Goal: Complete application form: Complete application form

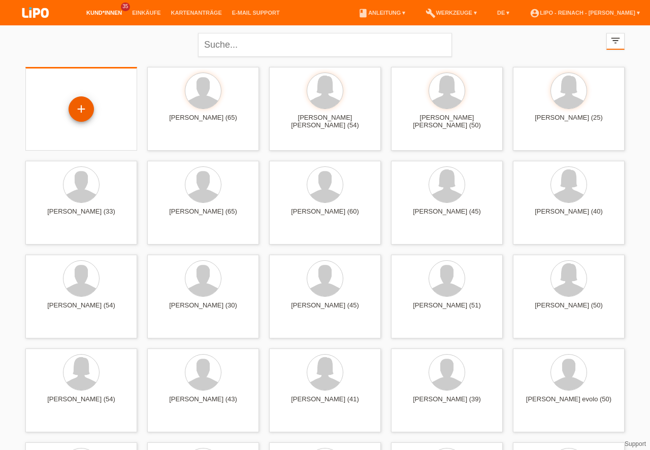
click at [80, 105] on div "+" at bounding box center [81, 108] width 24 height 17
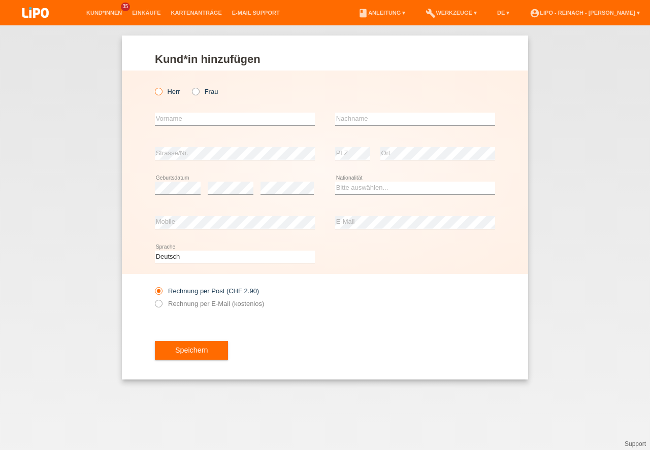
click at [153, 86] on icon at bounding box center [153, 86] width 0 height 0
click at [160, 90] on input "Herr" at bounding box center [158, 91] width 7 height 7
radio input "true"
click at [171, 123] on input "text" at bounding box center [235, 119] width 160 height 13
type input "Dominik Oskar"
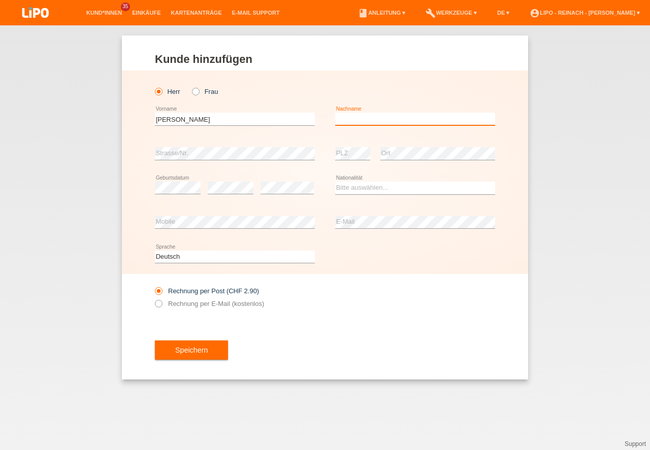
click at [380, 116] on input "text" at bounding box center [415, 119] width 160 height 13
type input "[PERSON_NAME]"
click at [342, 187] on select "Bitte auswählen... Schweiz Deutschland Liechtenstein Österreich ------------ Af…" at bounding box center [415, 188] width 160 height 12
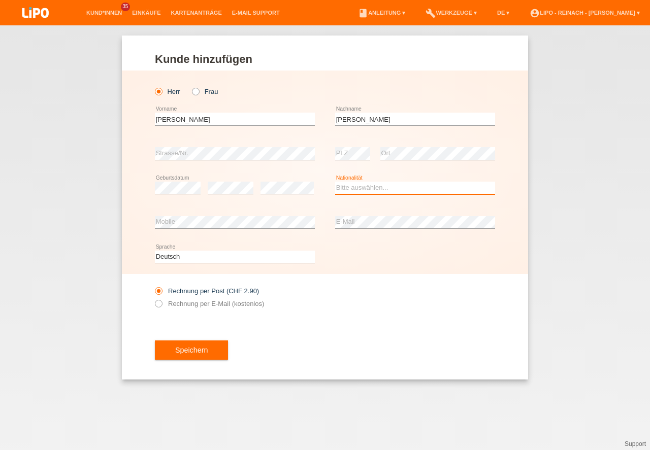
click at [343, 187] on select "Bitte auswählen... Schweiz Deutschland Liechtenstein Österreich ------------ Af…" at bounding box center [415, 188] width 160 height 12
select select "CH"
click at [0, 0] on option "Schweiz" at bounding box center [0, 0] width 0 height 0
click at [153, 298] on icon at bounding box center [153, 298] width 0 height 0
click at [158, 304] on input "Rechnung per E-Mail (kostenlos)" at bounding box center [158, 306] width 7 height 13
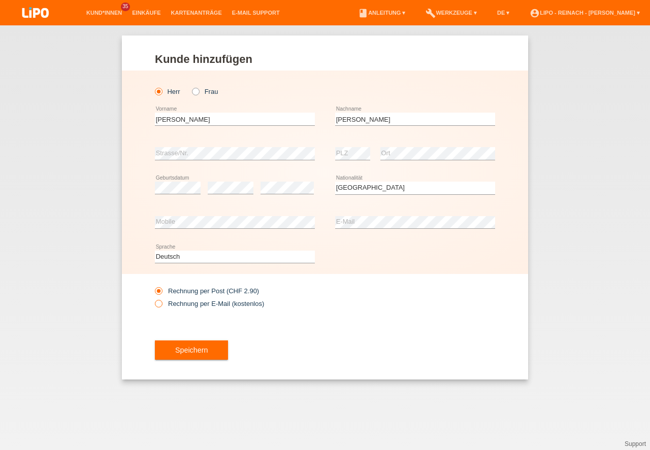
radio input "true"
click at [181, 353] on button "Speichern" at bounding box center [191, 350] width 73 height 19
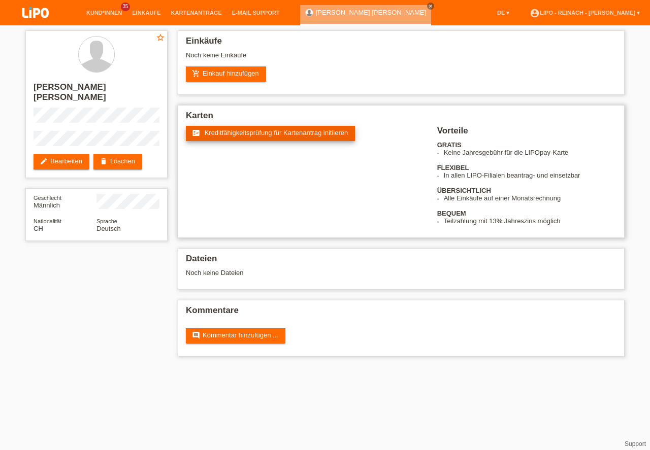
click at [293, 134] on span "Kreditfähigkeitsprüfung für Kartenantrag initiieren" at bounding box center [277, 133] width 144 height 8
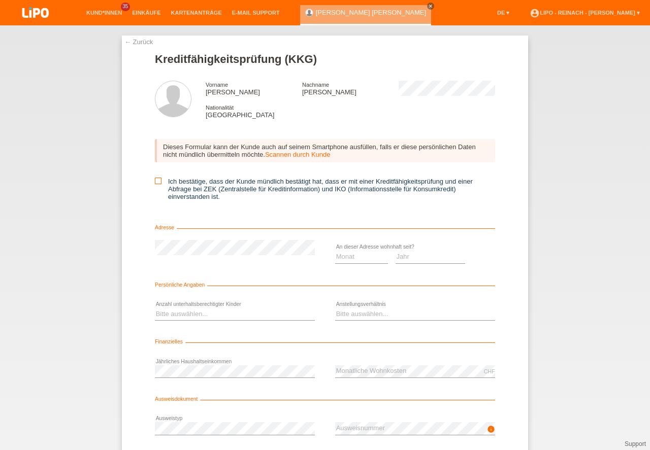
click at [157, 181] on icon at bounding box center [158, 181] width 7 height 7
click at [157, 181] on input "Ich bestätige, dass der Kunde mündlich bestätigt hat, dass er mit einer Kreditf…" at bounding box center [158, 181] width 7 height 7
checkbox input "true"
click at [360, 255] on select "Monat 01 02 03 04 05 06 07 08 09 10" at bounding box center [361, 257] width 53 height 12
select select "01"
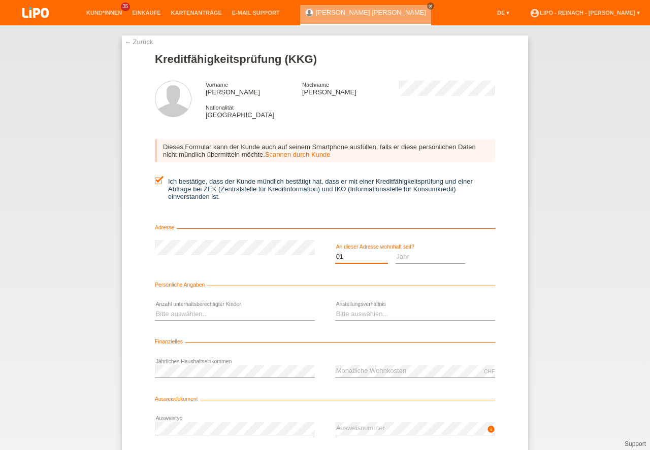
click at [0, 0] on option "01" at bounding box center [0, 0] width 0 height 0
click at [407, 254] on select "Jahr 2025 2024 2023 2022 2021 2020 2019 2018 2017 2016 2015 2014 2013 2012 2011…" at bounding box center [430, 257] width 70 height 12
select select "2023"
click at [0, 0] on option "2023" at bounding box center [0, 0] width 0 height 0
click at [182, 311] on select "Bitte auswählen... 0 1 2 3 4 5 6 7 8 9" at bounding box center [235, 314] width 160 height 12
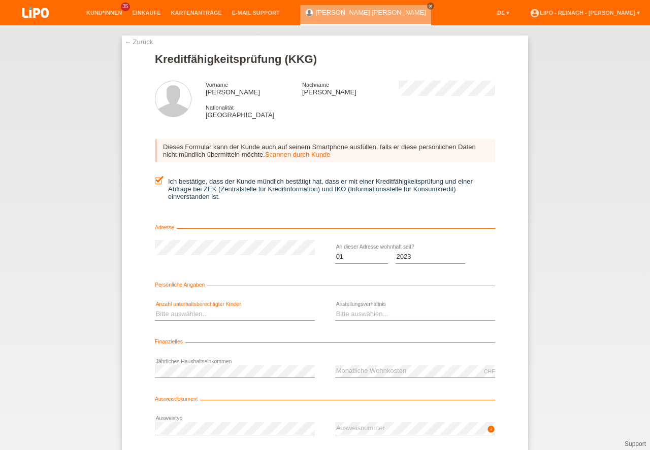
select select "0"
click at [0, 0] on option "0" at bounding box center [0, 0] width 0 height 0
click at [351, 313] on select "Bitte auswählen... Unbefristet Befristet Lehrling/Student Pensioniert Nicht arb…" at bounding box center [415, 314] width 160 height 12
select select "UNLIMITED"
click at [0, 0] on option "Unbefristet" at bounding box center [0, 0] width 0 height 0
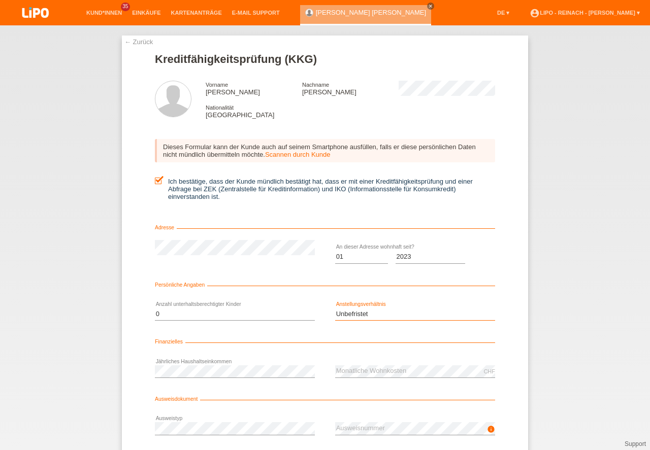
scroll to position [67, 0]
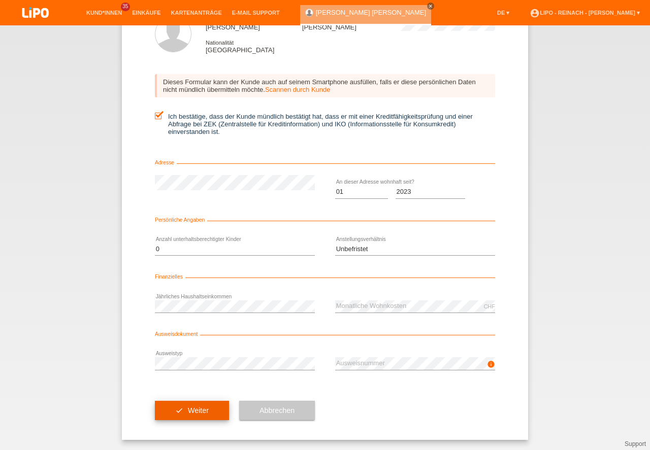
click at [189, 410] on button "check Weiter" at bounding box center [192, 410] width 74 height 19
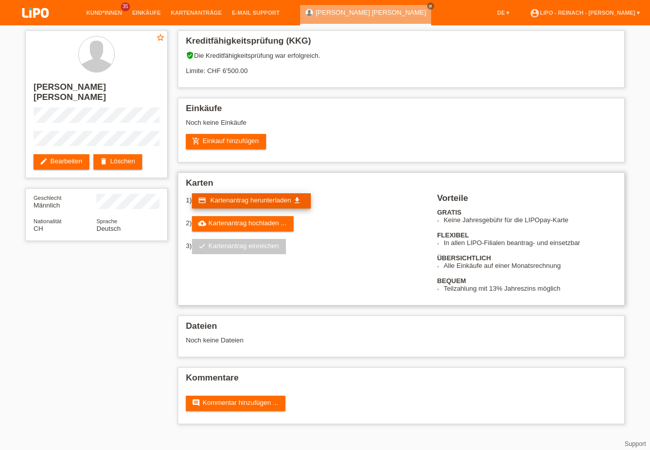
click at [245, 199] on span "Kartenantrag herunterladen" at bounding box center [250, 200] width 81 height 8
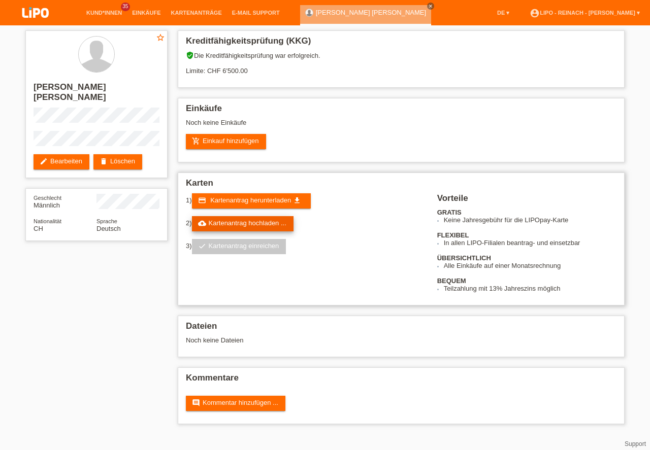
click at [261, 224] on link "cloud_upload Kartenantrag hochladen ..." at bounding box center [243, 223] width 102 height 15
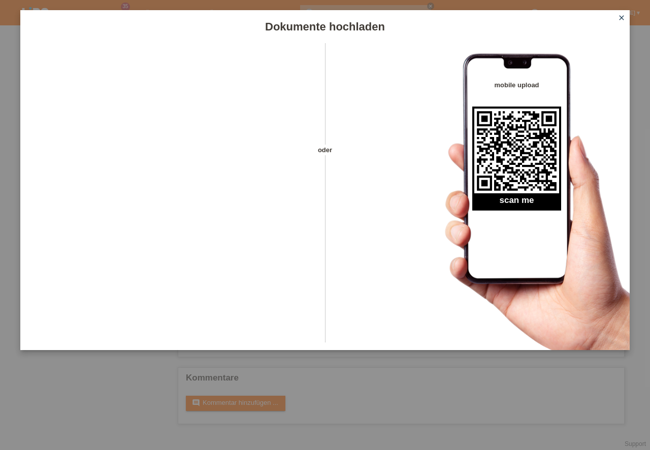
click at [622, 18] on icon "close" at bounding box center [621, 18] width 8 height 8
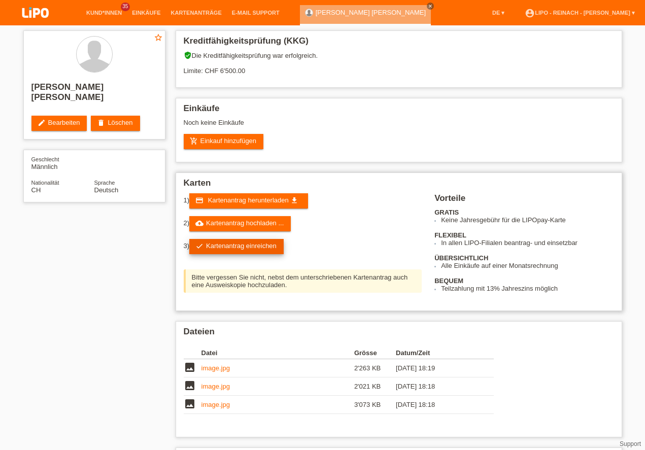
click at [250, 250] on link "check Kartenantrag einreichen" at bounding box center [236, 246] width 94 height 15
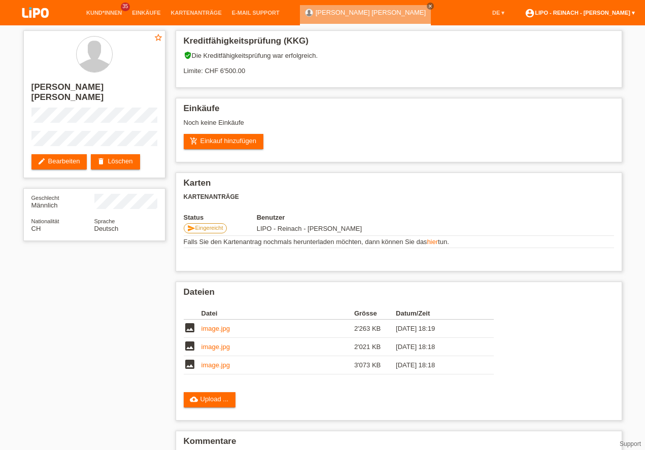
click at [588, 12] on link "account_circle LIPO - Reinach - [PERSON_NAME] ▾" at bounding box center [580, 13] width 120 height 6
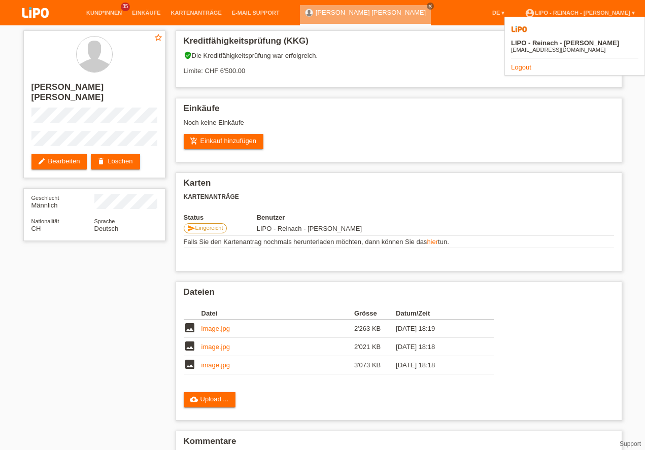
click at [519, 63] on link "Logout" at bounding box center [521, 67] width 20 height 8
